Goal: Task Accomplishment & Management: Manage account settings

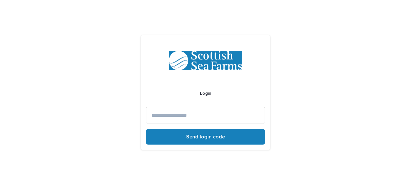
click at [188, 116] on input at bounding box center [205, 115] width 119 height 17
type input "**********"
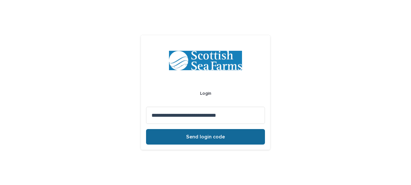
click at [207, 134] on span "Send login code" at bounding box center [205, 136] width 39 height 5
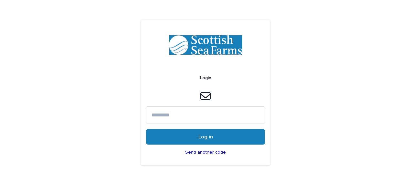
click at [162, 116] on input at bounding box center [205, 114] width 119 height 17
paste input "******"
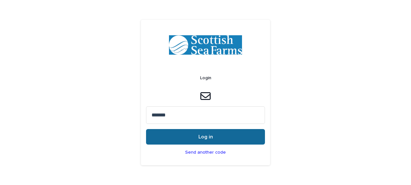
type input "******"
click at [207, 131] on button "Log in" at bounding box center [205, 137] width 119 height 16
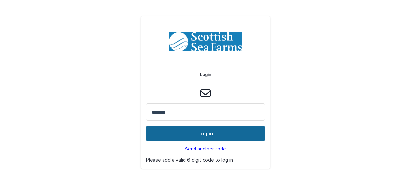
click at [214, 133] on button "Log in" at bounding box center [205, 134] width 119 height 16
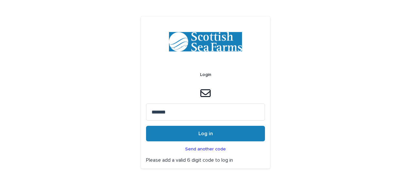
click at [206, 148] on p "Send another code" at bounding box center [205, 148] width 41 height 5
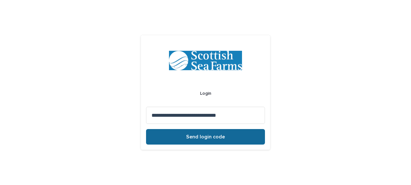
click at [201, 138] on span "Send login code" at bounding box center [205, 136] width 39 height 5
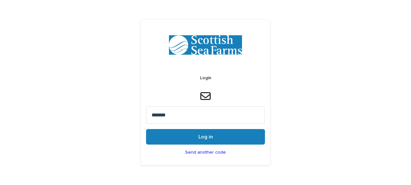
click at [173, 116] on input "******" at bounding box center [205, 114] width 119 height 17
type input "*"
paste input "******"
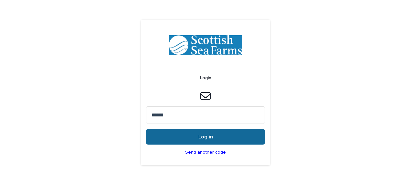
type input "******"
click at [205, 136] on span "Log in" at bounding box center [205, 136] width 15 height 5
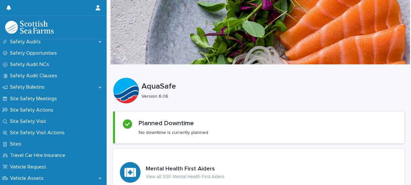
scroll to position [388, 0]
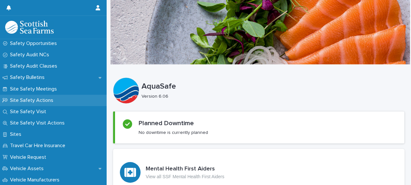
click at [61, 96] on div "Site Safety Actions" at bounding box center [53, 100] width 107 height 11
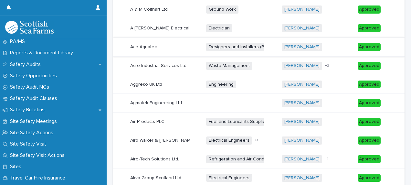
scroll to position [129, 0]
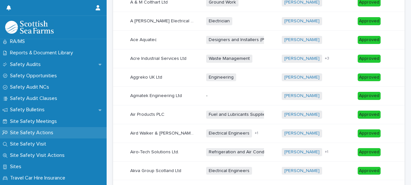
click at [40, 131] on p "Site Safety Actions" at bounding box center [32, 132] width 51 height 6
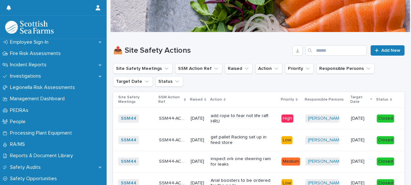
scroll to position [258, 0]
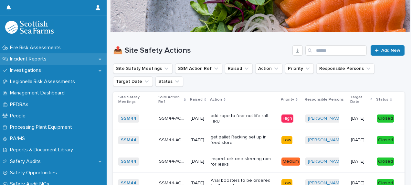
click at [98, 57] on icon at bounding box center [99, 59] width 3 height 5
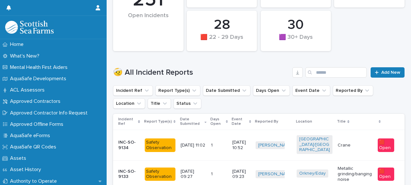
scroll to position [161, 0]
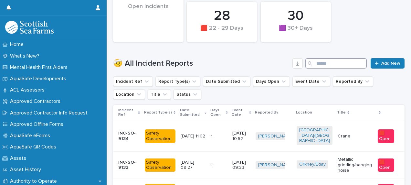
click at [311, 62] on input "Search" at bounding box center [335, 63] width 61 height 10
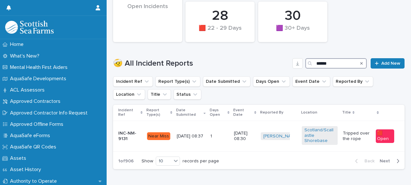
scroll to position [48, 0]
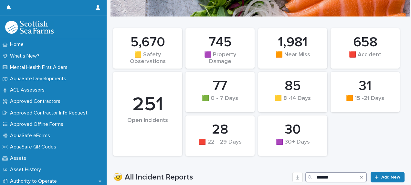
scroll to position [166, 0]
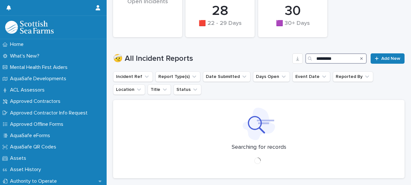
scroll to position [57, 0]
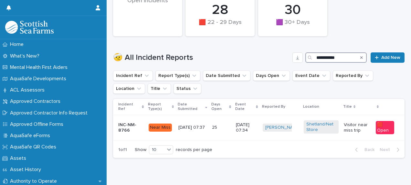
scroll to position [177, 0]
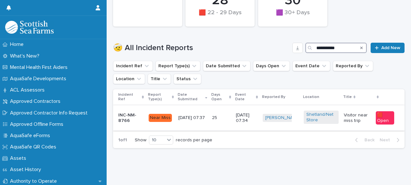
type input "**********"
click at [156, 118] on div "Near Miss" at bounding box center [160, 118] width 23 height 8
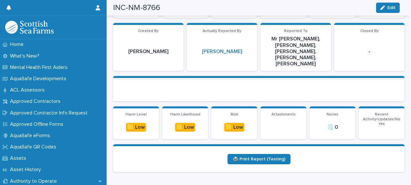
scroll to position [97, 0]
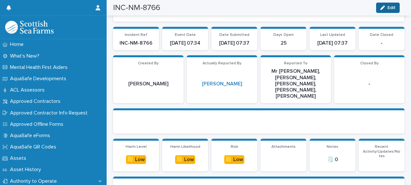
click at [391, 5] on button "Edit" at bounding box center [388, 8] width 24 height 10
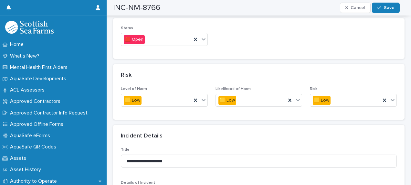
scroll to position [484, 0]
click at [194, 39] on icon at bounding box center [195, 39] width 6 height 6
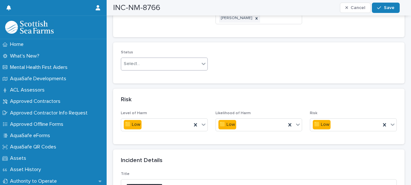
scroll to position [420, 0]
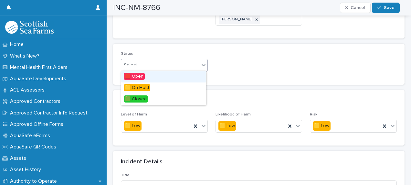
click at [203, 63] on icon at bounding box center [203, 65] width 6 height 6
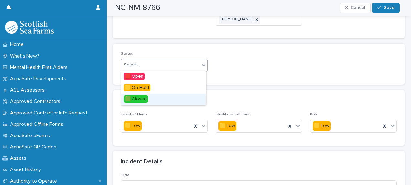
click at [159, 100] on div "🟩 Closed" at bounding box center [163, 99] width 85 height 11
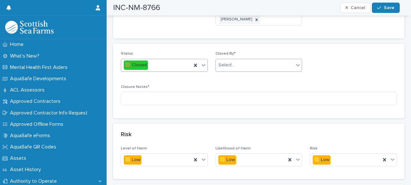
click at [295, 66] on icon at bounding box center [298, 65] width 6 height 6
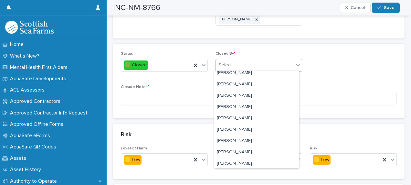
scroll to position [129, 0]
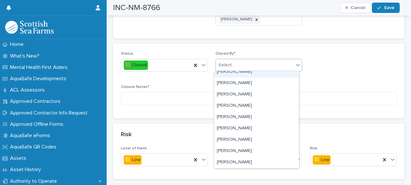
click at [247, 61] on div "Select..." at bounding box center [255, 65] width 78 height 11
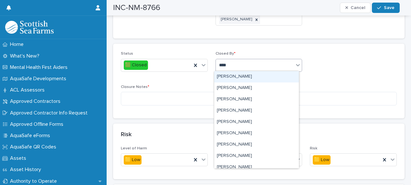
type input "*****"
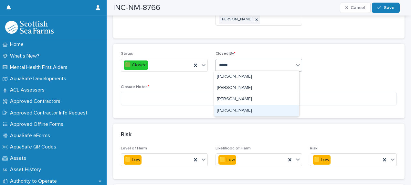
click at [237, 110] on div "Ian Anderson" at bounding box center [256, 110] width 85 height 11
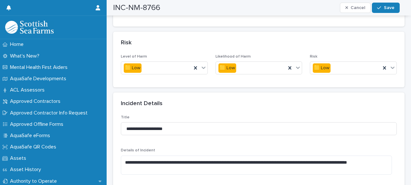
scroll to position [484, 0]
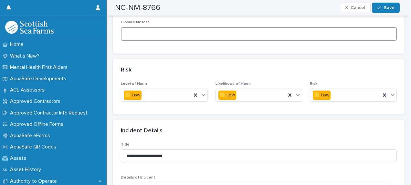
click at [127, 32] on textarea at bounding box center [259, 34] width 276 height 14
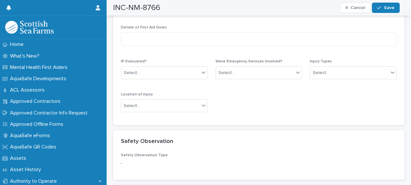
scroll to position [925, 0]
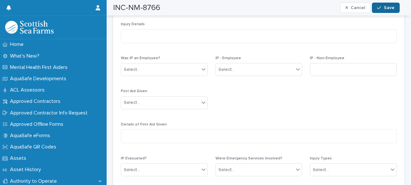
type textarea "**********"
click at [384, 7] on span "Save" at bounding box center [389, 7] width 11 height 5
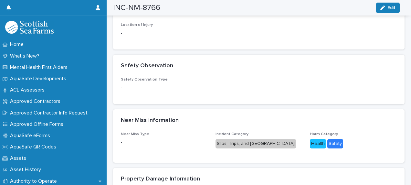
scroll to position [791, 0]
